Goal: Task Accomplishment & Management: Manage account settings

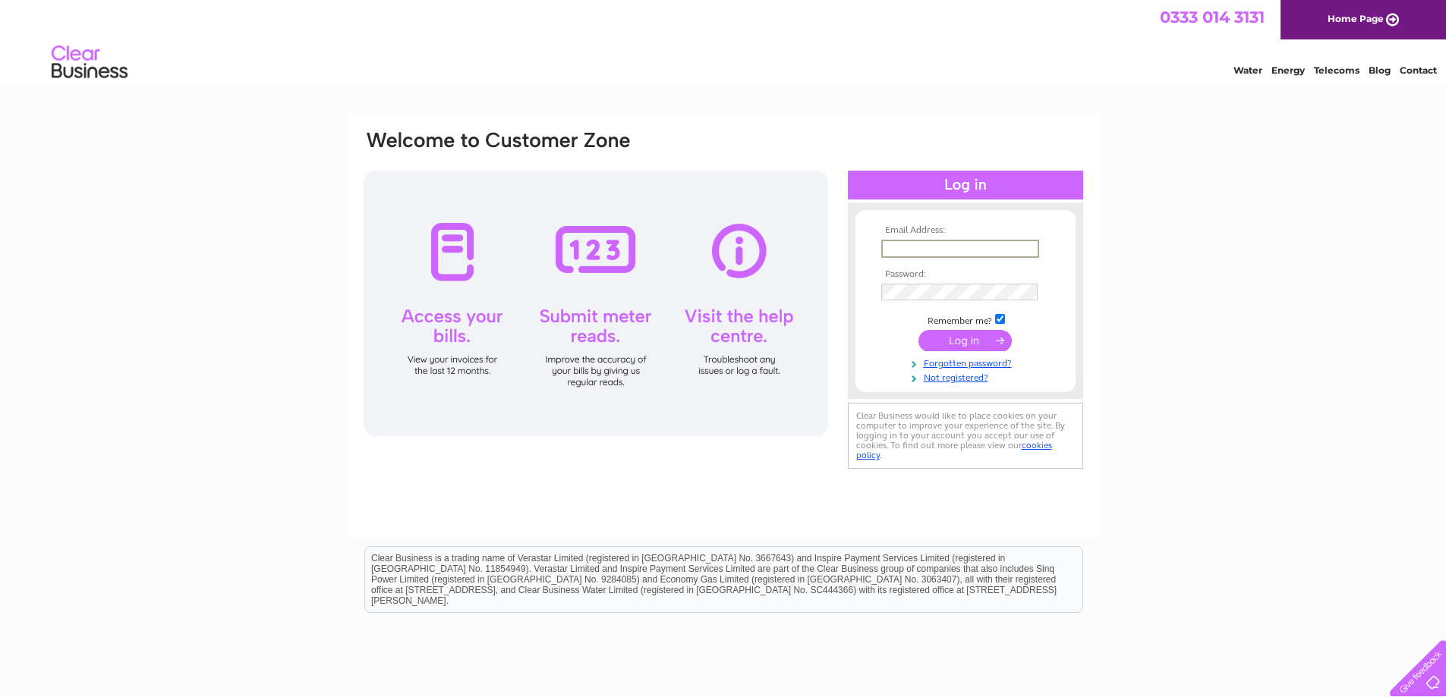
click at [917, 243] on input "text" at bounding box center [960, 249] width 158 height 18
type input "info@absolutebm.co.uk"
click at [918, 330] on input "submit" at bounding box center [964, 340] width 93 height 21
click at [937, 346] on input "submit" at bounding box center [964, 340] width 93 height 21
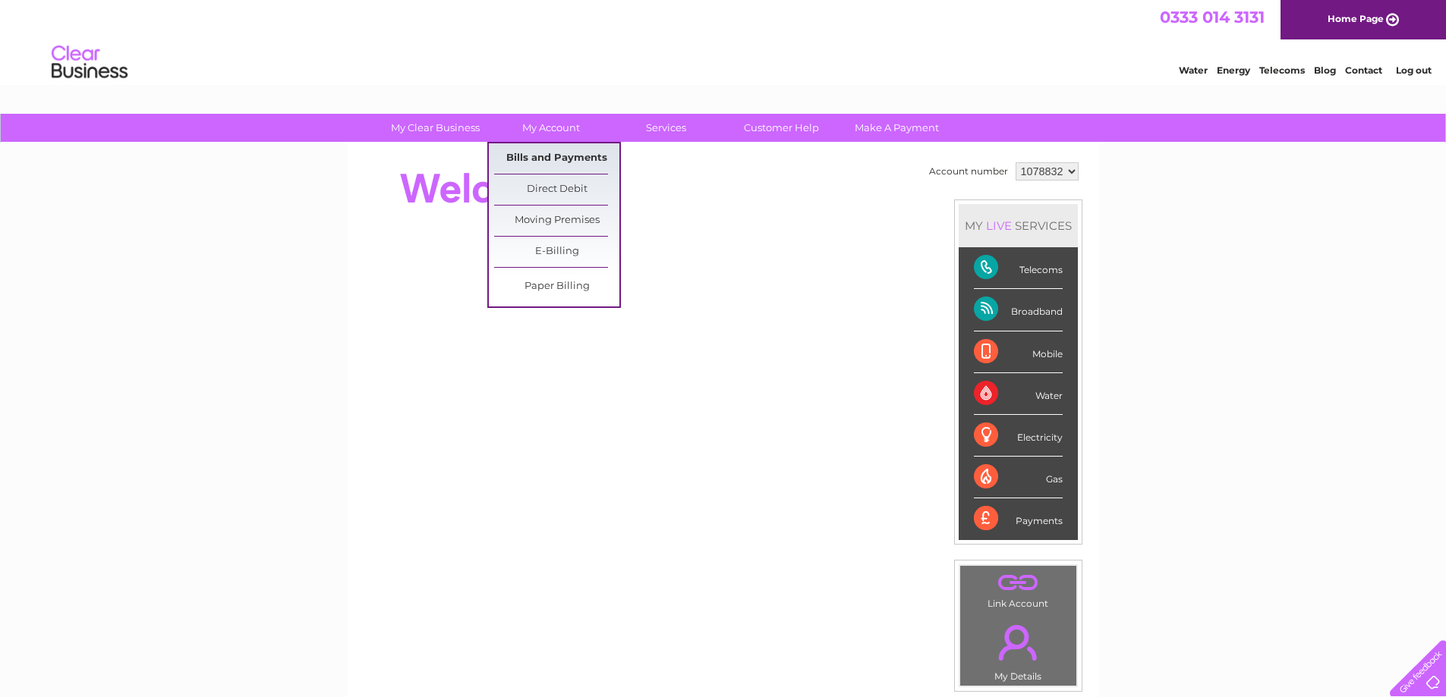
click at [555, 156] on link "Bills and Payments" at bounding box center [556, 158] width 125 height 30
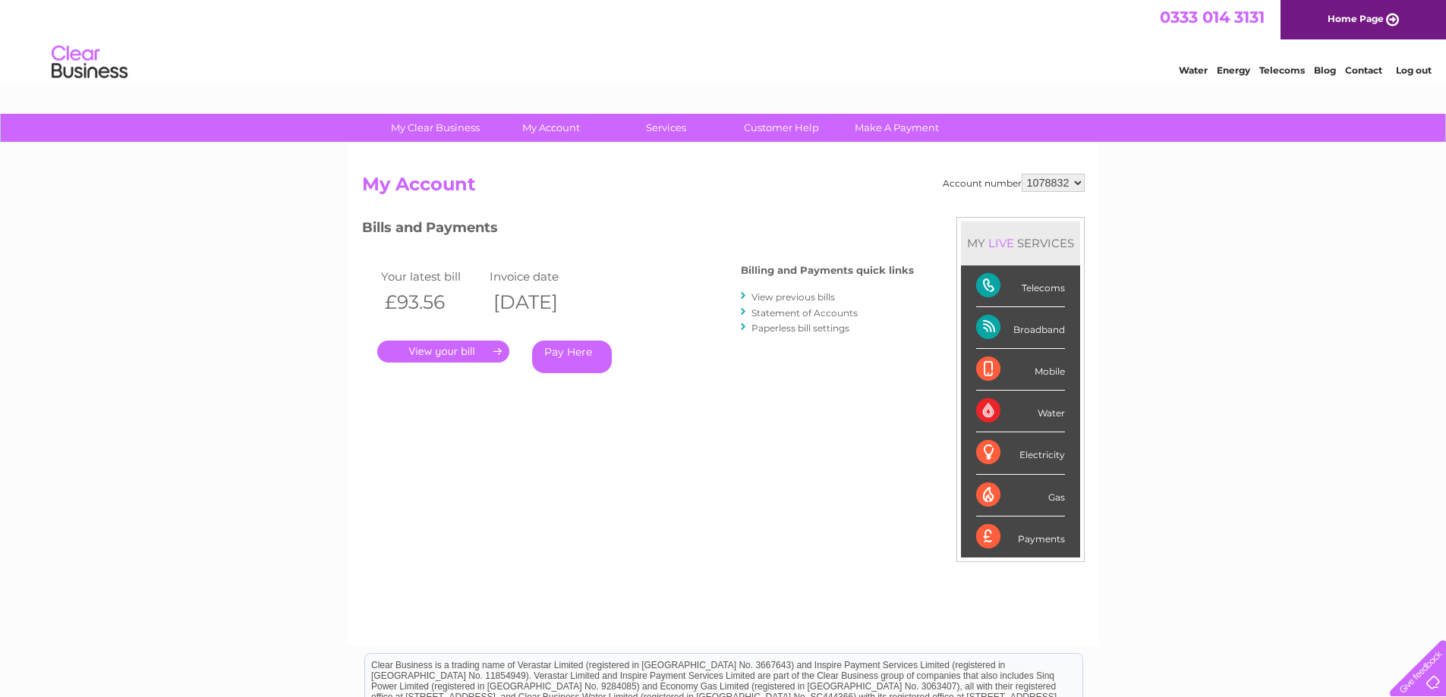
click at [465, 357] on link "." at bounding box center [443, 352] width 132 height 22
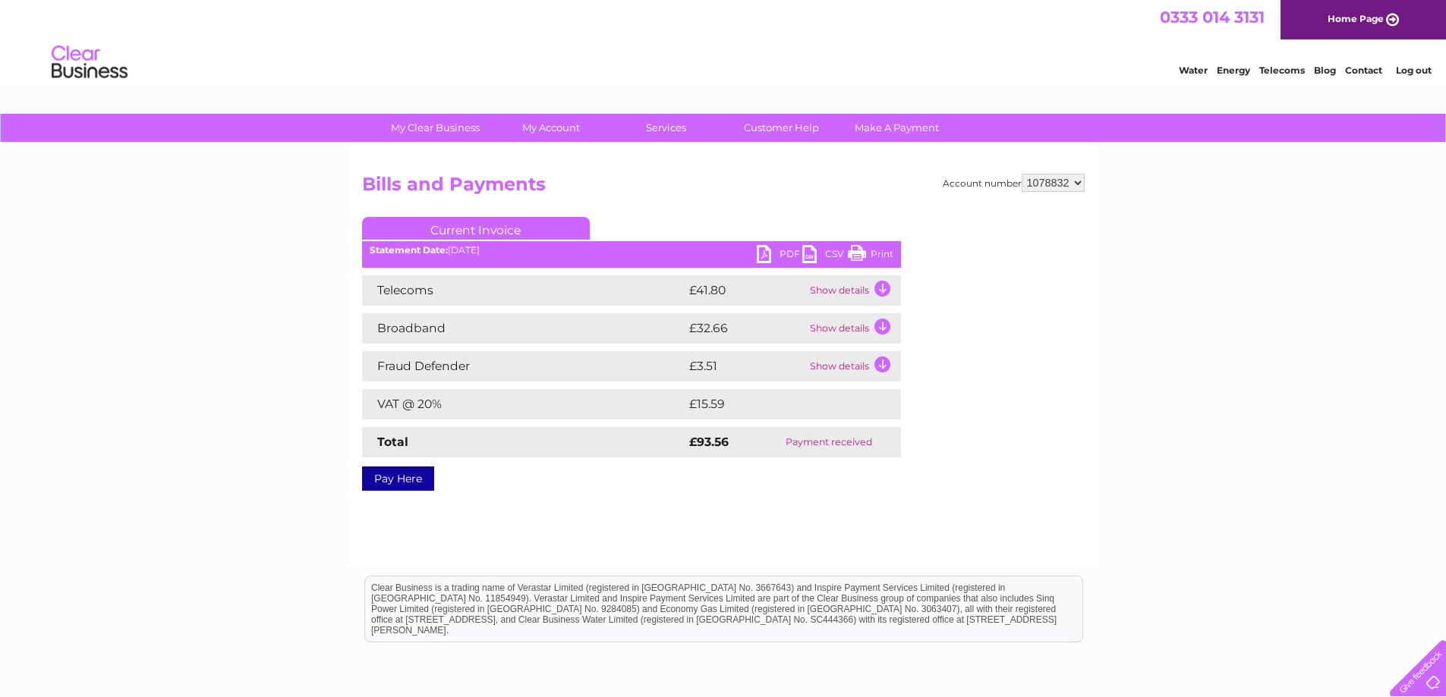
click at [784, 251] on link "PDF" at bounding box center [780, 256] width 46 height 22
click at [850, 286] on td "Show details" at bounding box center [853, 290] width 95 height 30
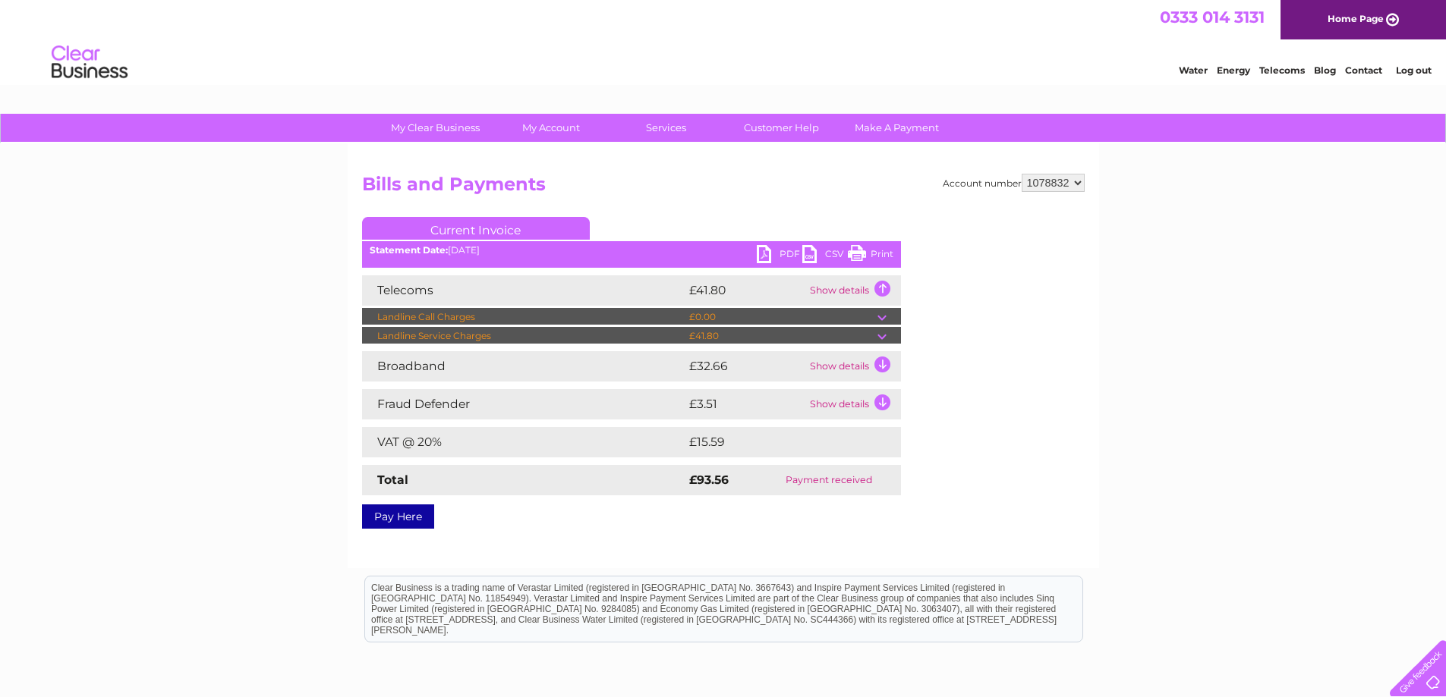
click at [859, 367] on td "Show details" at bounding box center [853, 366] width 95 height 30
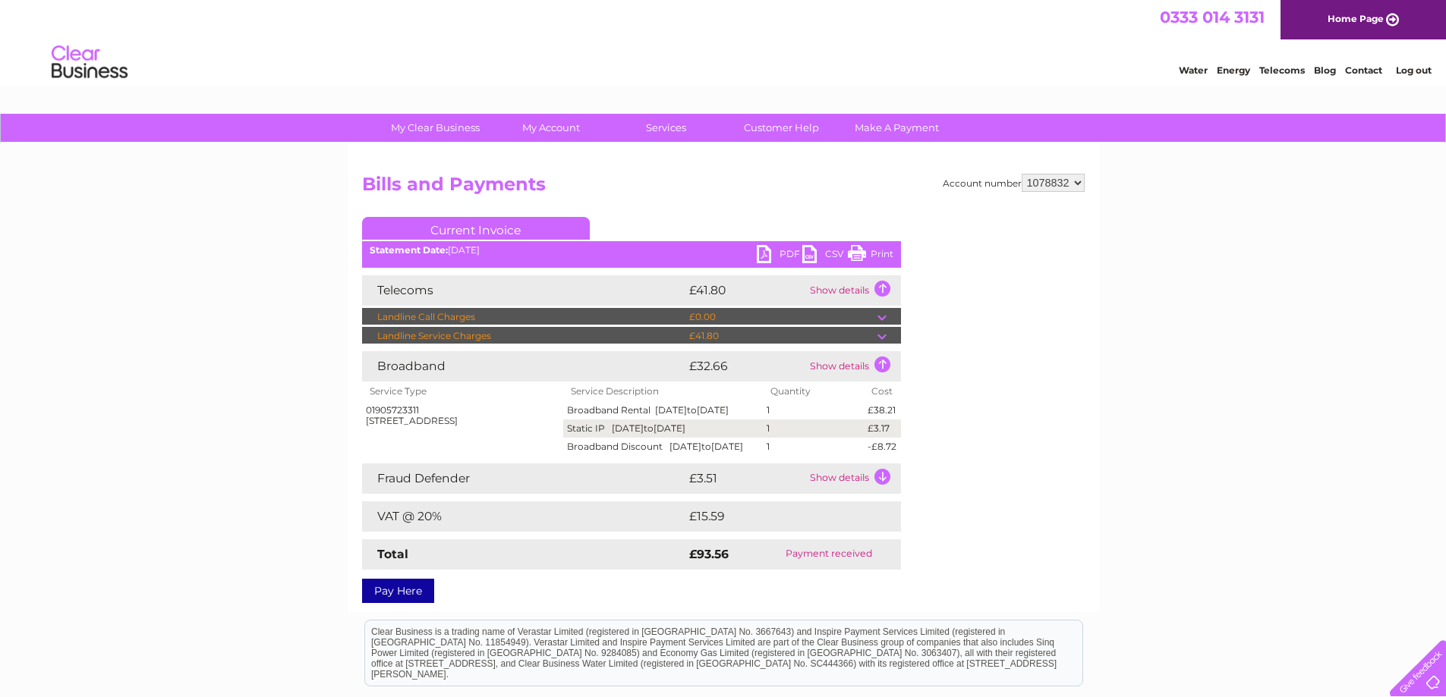
click at [831, 494] on td "Show details" at bounding box center [853, 479] width 95 height 30
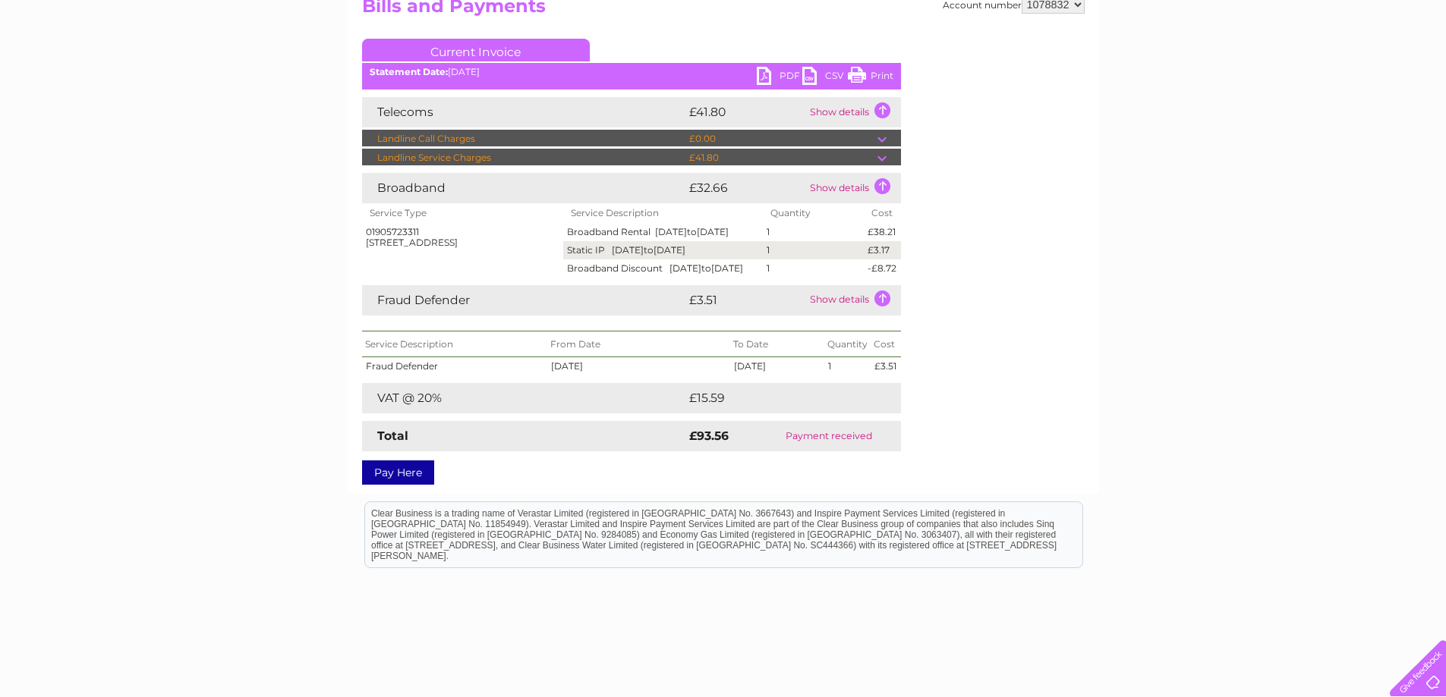
scroll to position [152, 0]
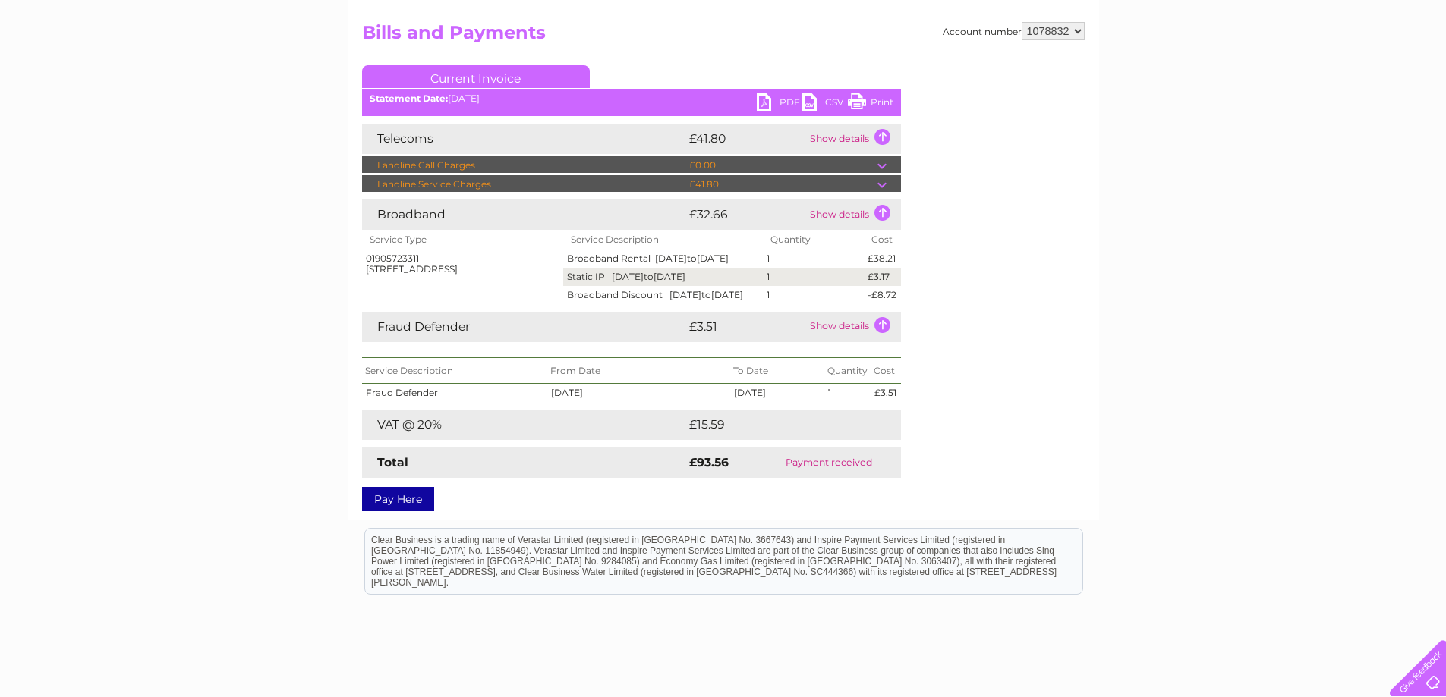
click at [883, 184] on td at bounding box center [889, 184] width 24 height 18
